Goal: Information Seeking & Learning: Check status

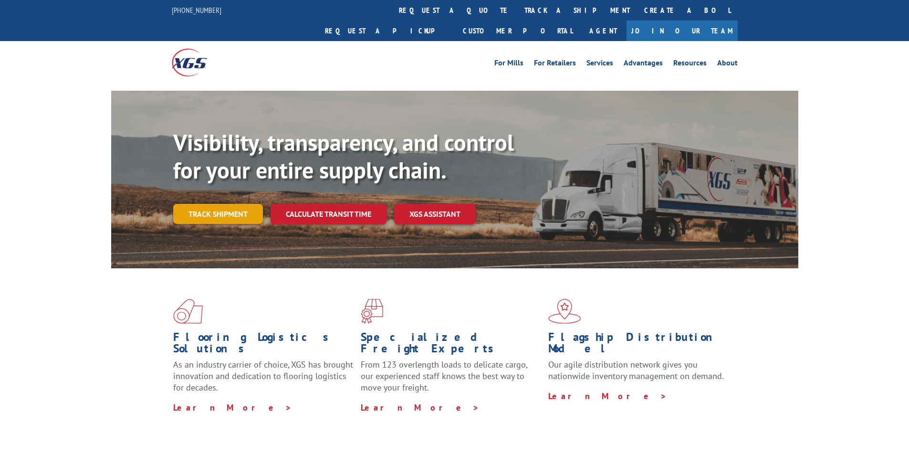
click at [210, 204] on link "Track shipment" at bounding box center [218, 214] width 90 height 20
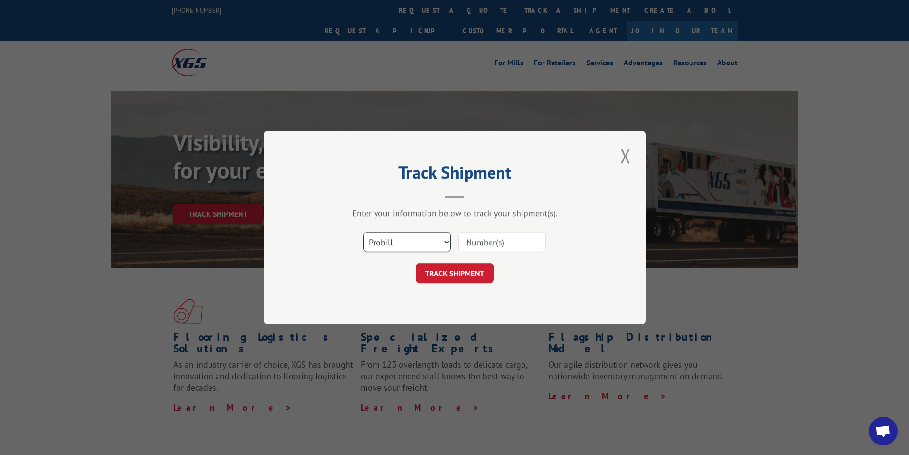
click at [416, 251] on select "Select category... Probill BOL PO" at bounding box center [407, 242] width 88 height 20
select select "bol"
click at [363, 232] on select "Select category... Probill BOL PO" at bounding box center [407, 242] width 88 height 20
click at [496, 248] on input at bounding box center [502, 242] width 88 height 20
paste input "5949934"
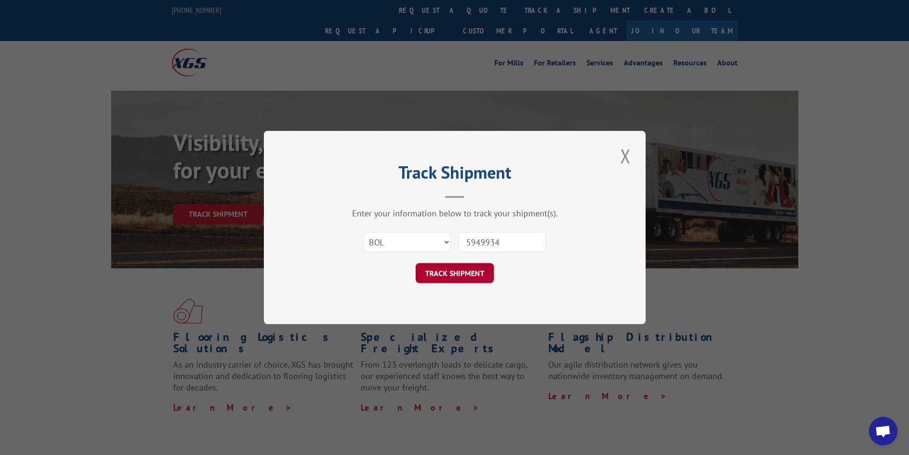
type input "5949934"
click at [458, 275] on button "TRACK SHIPMENT" at bounding box center [455, 273] width 78 height 20
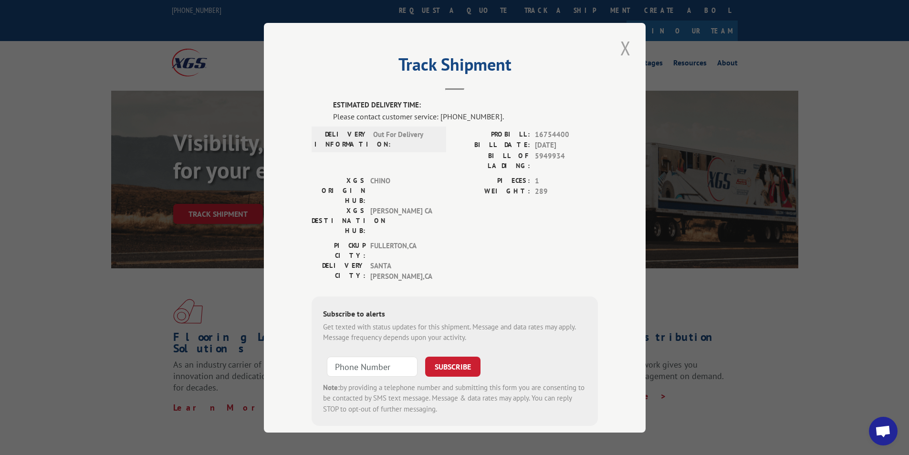
click at [617, 52] on button "Close modal" at bounding box center [625, 48] width 16 height 26
